Goal: Task Accomplishment & Management: Use online tool/utility

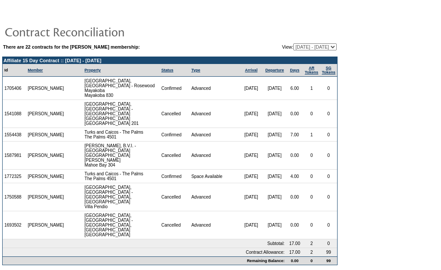
click at [294, 47] on select "[DATE] - [DATE] [DATE] - [DATE] [DATE] - [DATE] [DATE] - [DATE] [DATE] - [DATE]…" at bounding box center [315, 46] width 43 height 7
select select "81914"
click at [294, 44] on select "[DATE] - [DATE] [DATE] - [DATE] [DATE] - [DATE] [DATE] - [DATE] [DATE] - [DATE]…" at bounding box center [315, 46] width 43 height 7
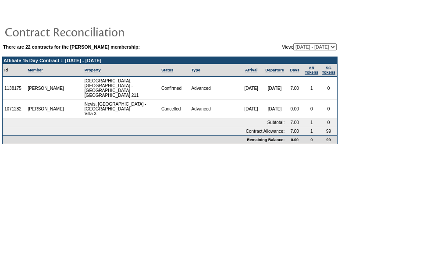
click at [308, 48] on select "[DATE] - [DATE] [DATE] - [DATE] [DATE] - [DATE] [DATE] - [DATE] [DATE] - [DATE]…" at bounding box center [315, 46] width 43 height 7
select select "87130"
click at [294, 44] on select "[DATE] - [DATE] [DATE] - [DATE] [DATE] - [DATE] [DATE] - [DATE] [DATE] - [DATE]…" at bounding box center [315, 46] width 43 height 7
